Goal: Task Accomplishment & Management: Complete application form

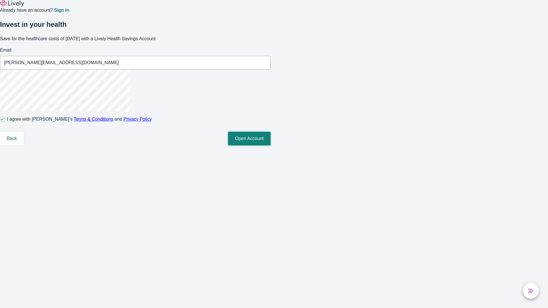
click at [271, 146] on button "Open Account" at bounding box center [249, 139] width 43 height 14
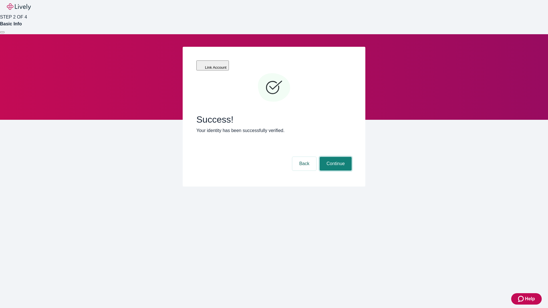
click at [335, 157] on button "Continue" at bounding box center [336, 164] width 32 height 14
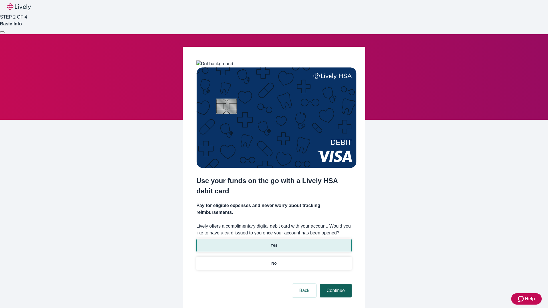
click at [274, 243] on p "Yes" at bounding box center [274, 246] width 7 height 6
click at [335, 284] on button "Continue" at bounding box center [336, 291] width 32 height 14
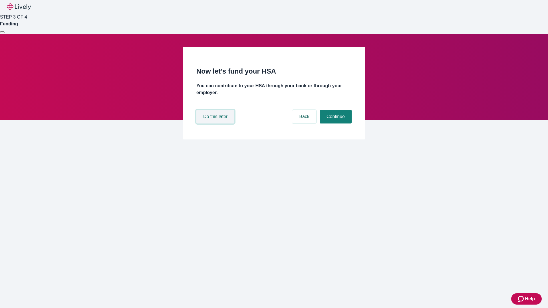
click at [216, 124] on button "Do this later" at bounding box center [215, 117] width 38 height 14
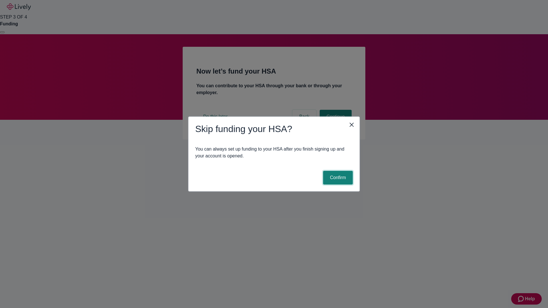
click at [337, 178] on button "Confirm" at bounding box center [338, 178] width 30 height 14
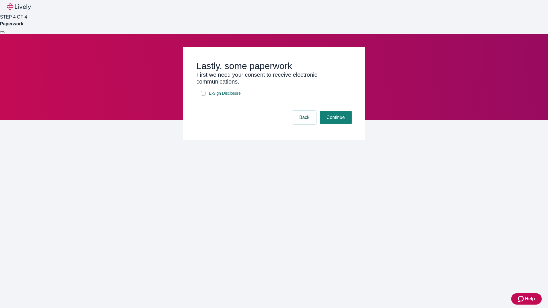
click at [203, 96] on input "E-Sign Disclosure" at bounding box center [203, 93] width 5 height 5
checkbox input "true"
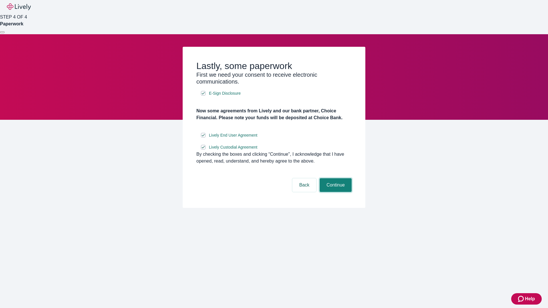
click at [335, 192] on button "Continue" at bounding box center [336, 185] width 32 height 14
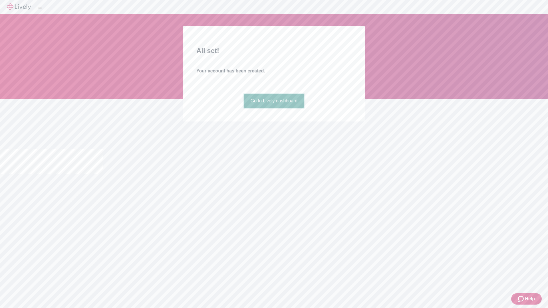
click at [274, 108] on link "Go to Lively dashboard" at bounding box center [274, 101] width 61 height 14
